Goal: Task Accomplishment & Management: Use online tool/utility

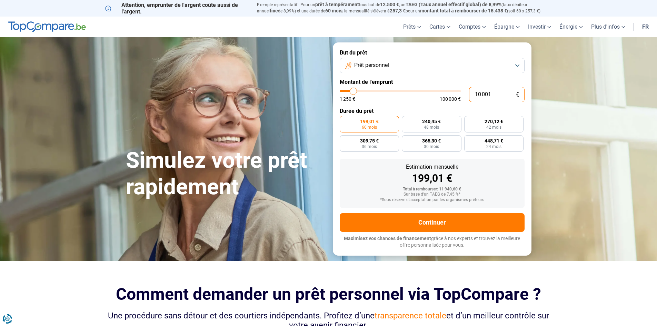
drag, startPoint x: 473, startPoint y: 95, endPoint x: 448, endPoint y: 96, distance: 25.6
click at [448, 96] on div "10 001 € 1 250 € 100 000 €" at bounding box center [432, 94] width 185 height 15
type input "1"
type input "1250"
type input "11"
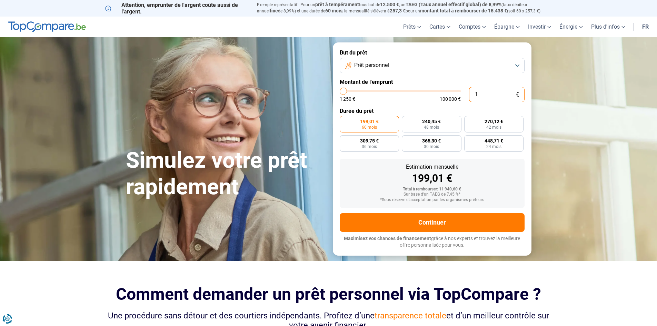
type input "1250"
type input "1 250"
type input "1250"
radio input "true"
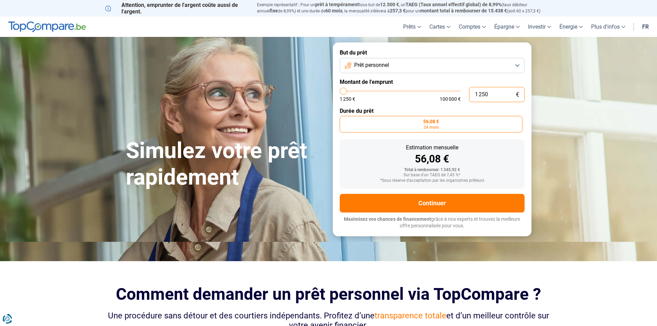
drag, startPoint x: 490, startPoint y: 94, endPoint x: 465, endPoint y: 94, distance: 25.5
click at [465, 94] on div "1 250 € 1 250 € 100 000 €" at bounding box center [432, 94] width 185 height 15
type input "1"
type input "1250"
type input "11"
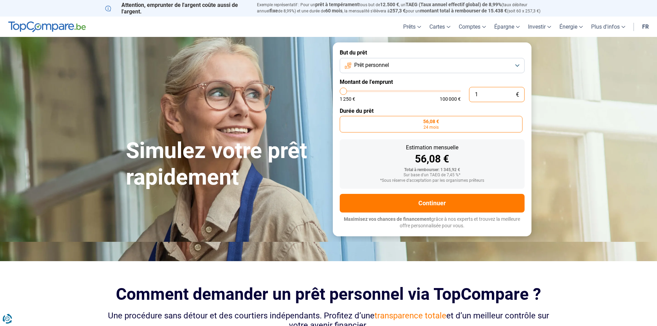
type input "1250"
type input "112"
type input "1250"
type input "1 125"
type input "1250"
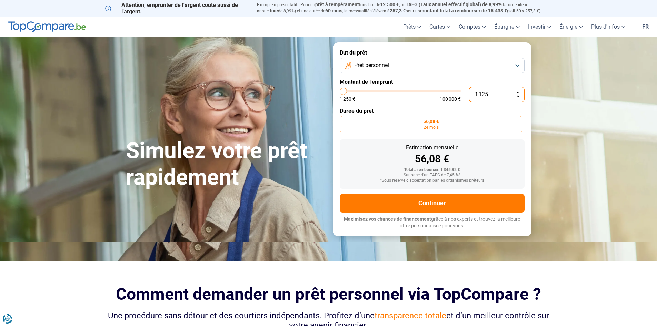
type input "11 250"
type input "11250"
radio input "false"
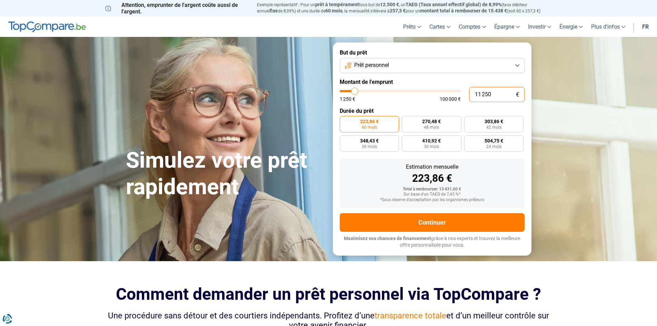
type input "11 250"
click at [387, 125] on label "223,86 € 60 mois" at bounding box center [370, 124] width 60 height 17
click at [344, 120] on input "223,86 € 60 mois" at bounding box center [342, 118] width 4 height 4
